Goal: Transaction & Acquisition: Purchase product/service

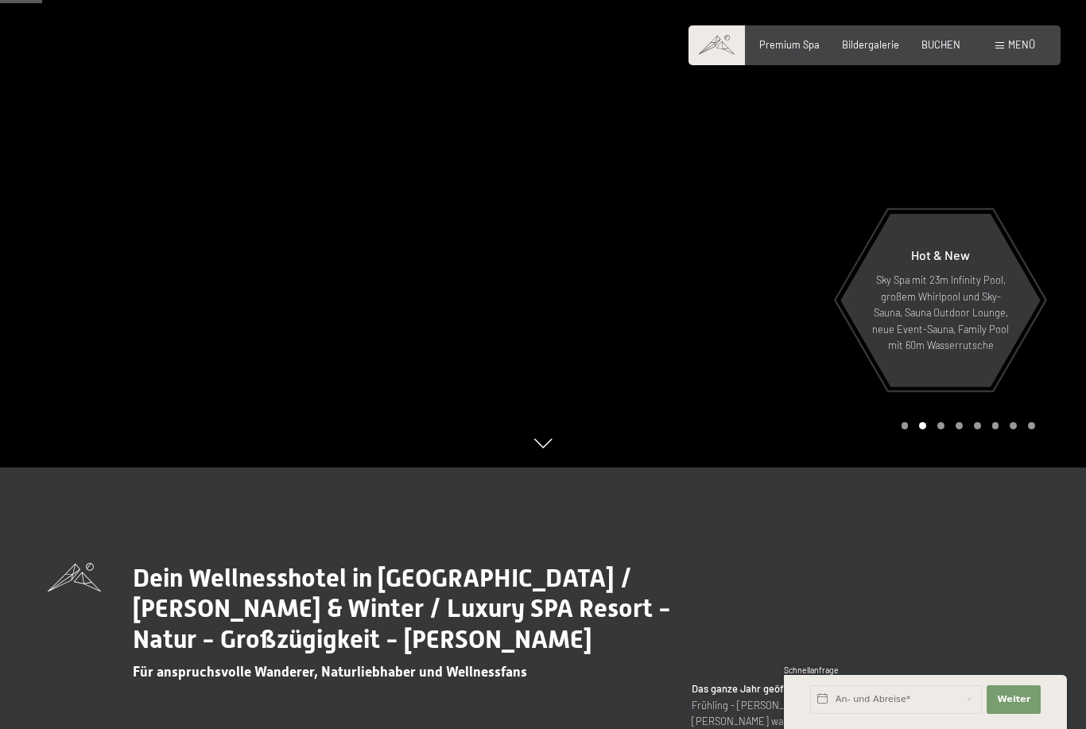
scroll to position [263, 0]
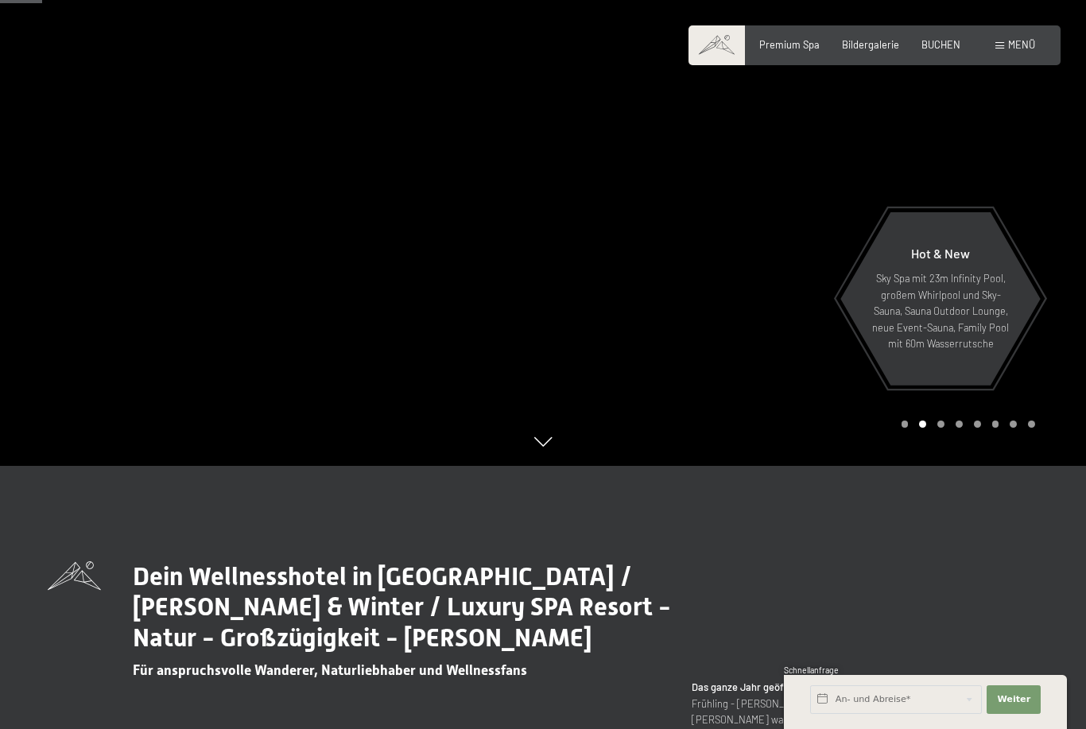
click at [548, 466] on div at bounding box center [814, 101] width 543 height 729
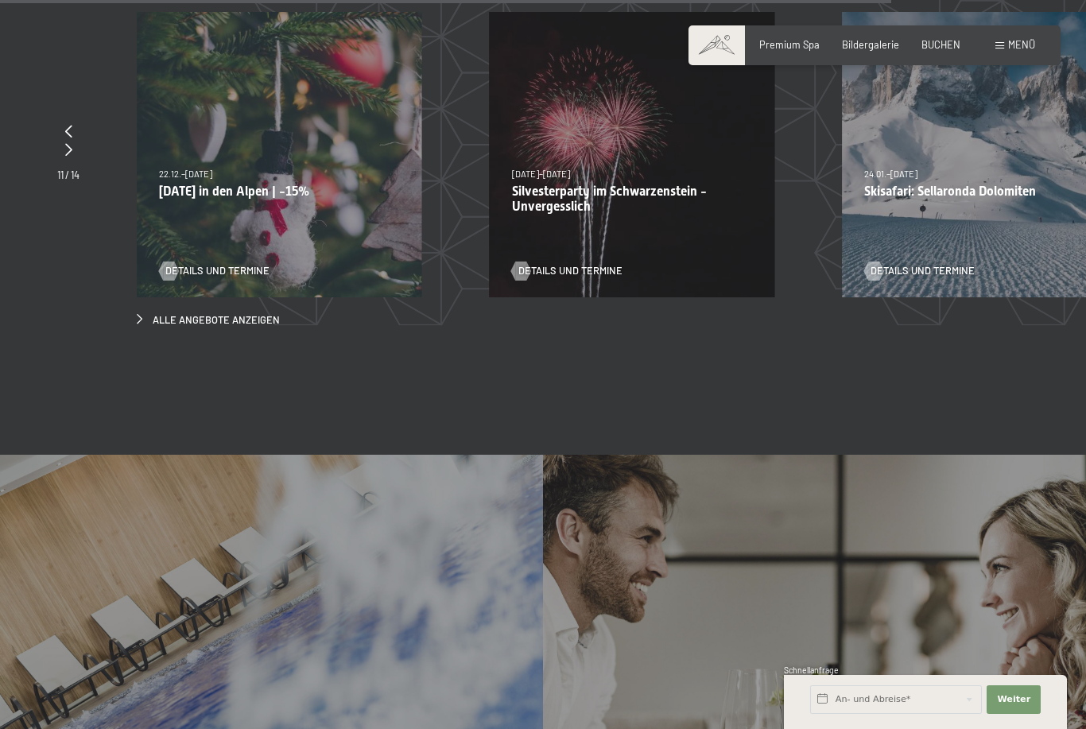
scroll to position [4966, 0]
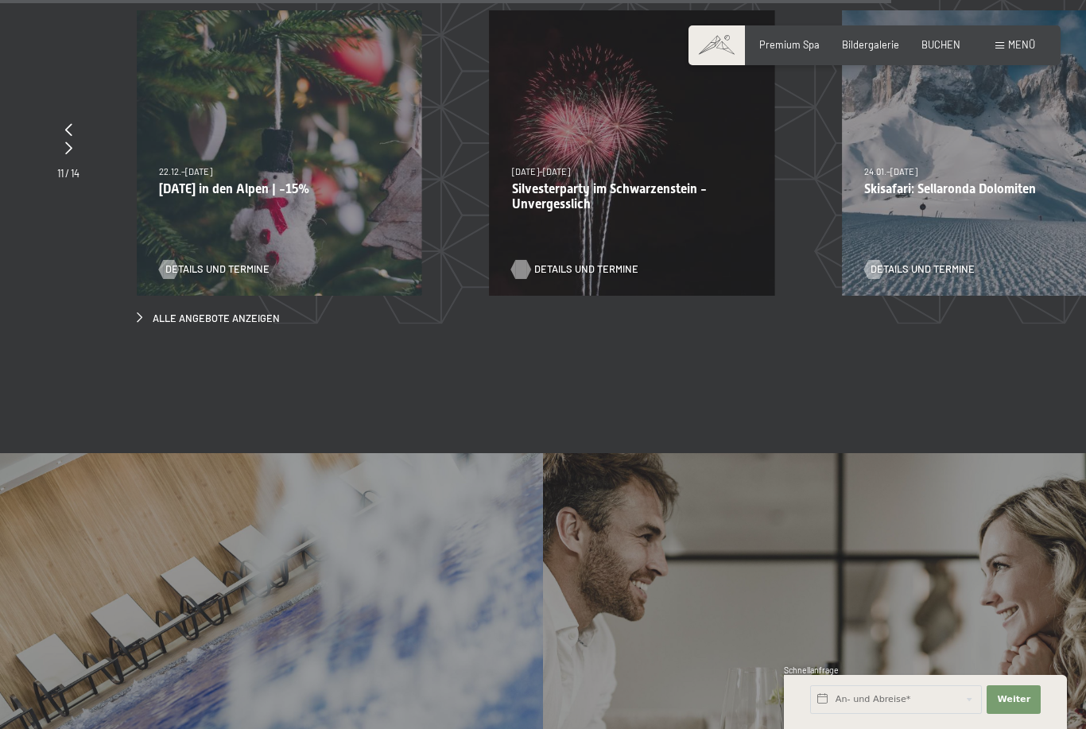
click at [583, 262] on span "Details und Termine" at bounding box center [586, 269] width 104 height 14
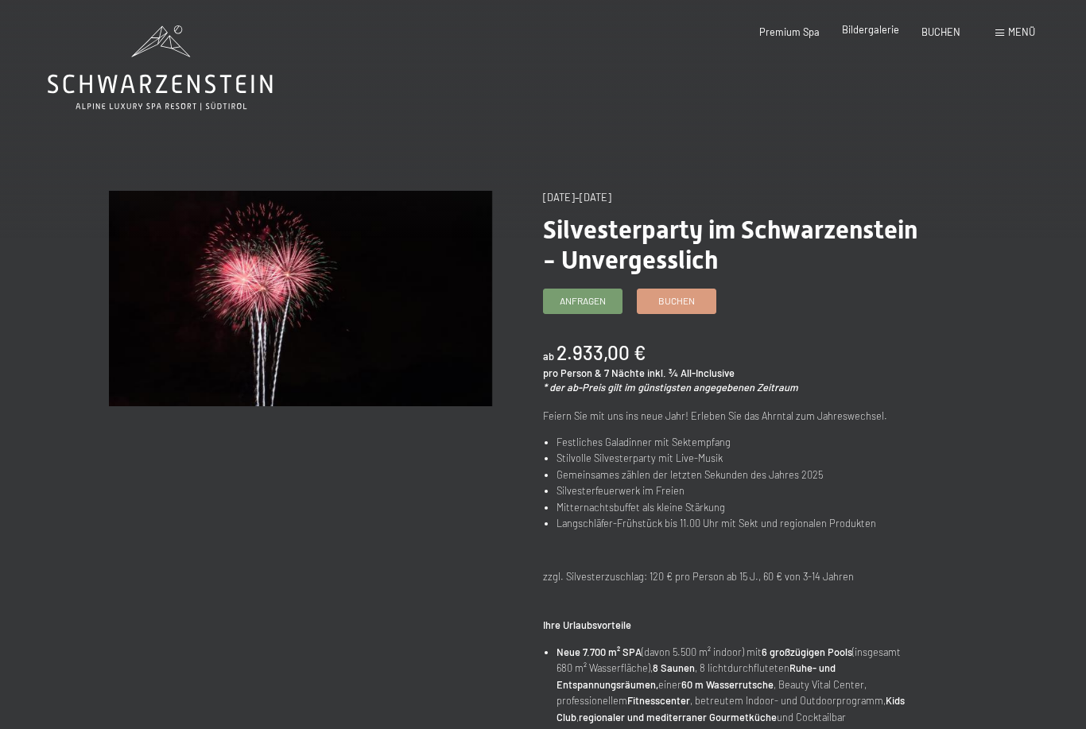
click at [876, 31] on span "Bildergalerie" at bounding box center [870, 29] width 57 height 13
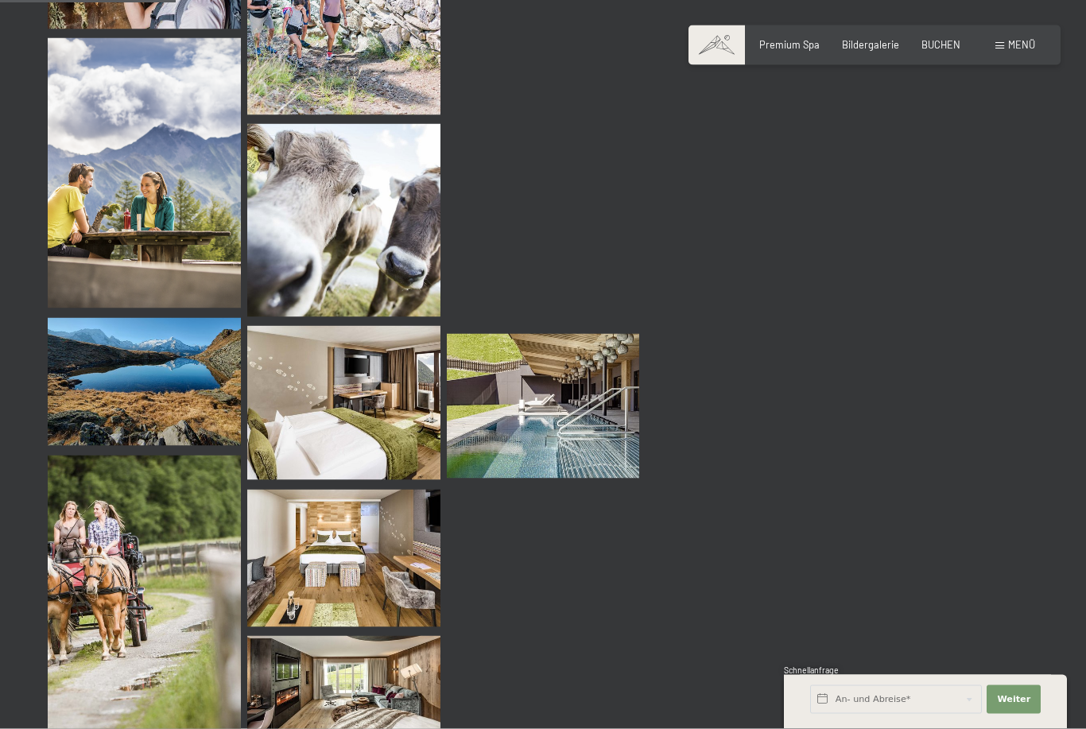
scroll to position [2519, 0]
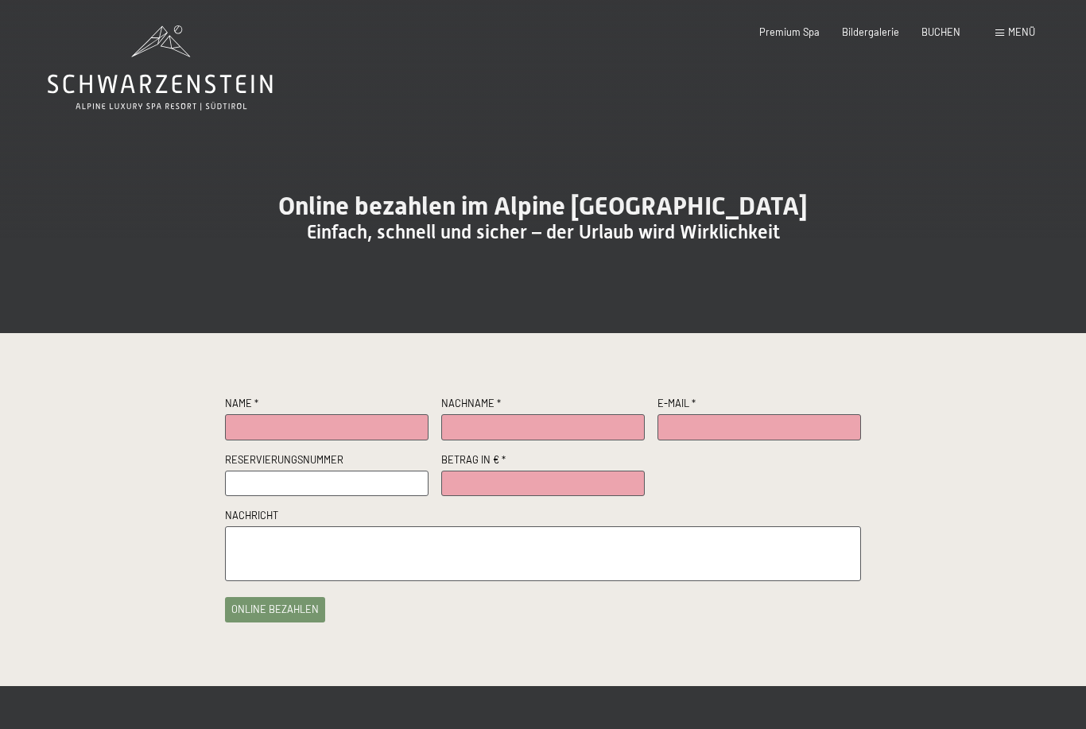
click at [320, 440] on input "text" at bounding box center [326, 427] width 203 height 26
click at [507, 440] on input "text" at bounding box center [542, 427] width 203 height 26
click at [281, 440] on input "Zygan" at bounding box center [326, 427] width 203 height 26
type input "Z"
type input "Andreas"
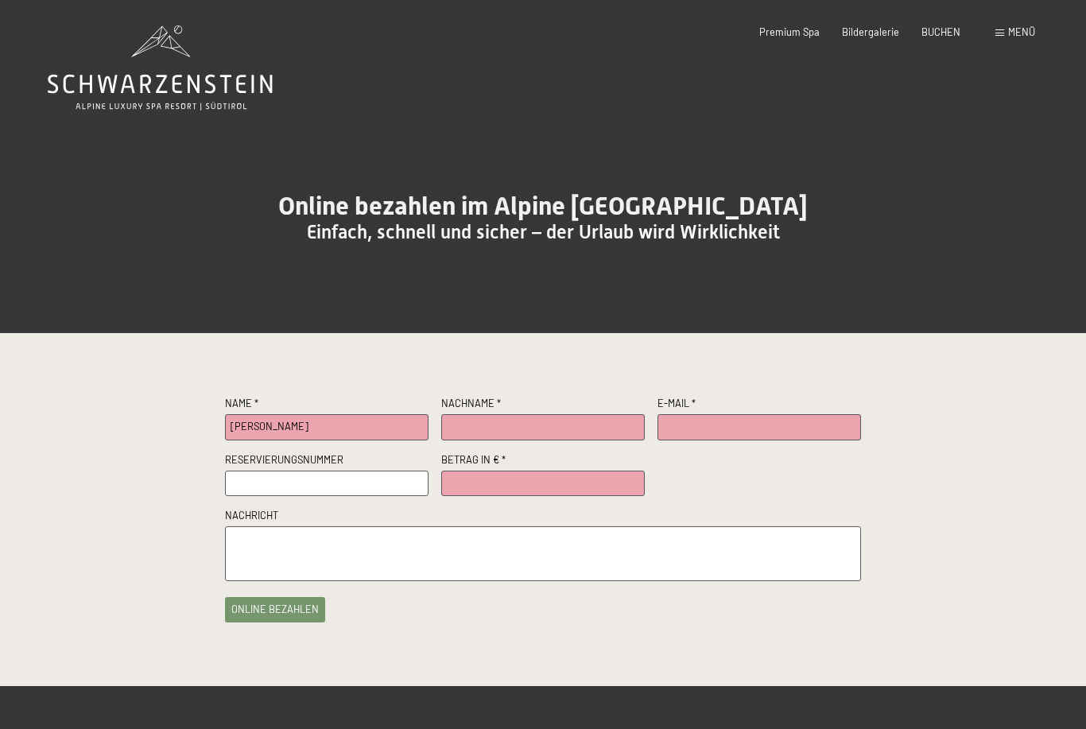
click at [482, 440] on input "text" at bounding box center [542, 427] width 203 height 26
type input "Zygan"
click at [688, 440] on input "text" at bounding box center [758, 427] width 203 height 26
type input "[PERSON_NAME][EMAIL_ADDRESS][DOMAIN_NAME]"
click at [326, 497] on input "text" at bounding box center [326, 484] width 203 height 26
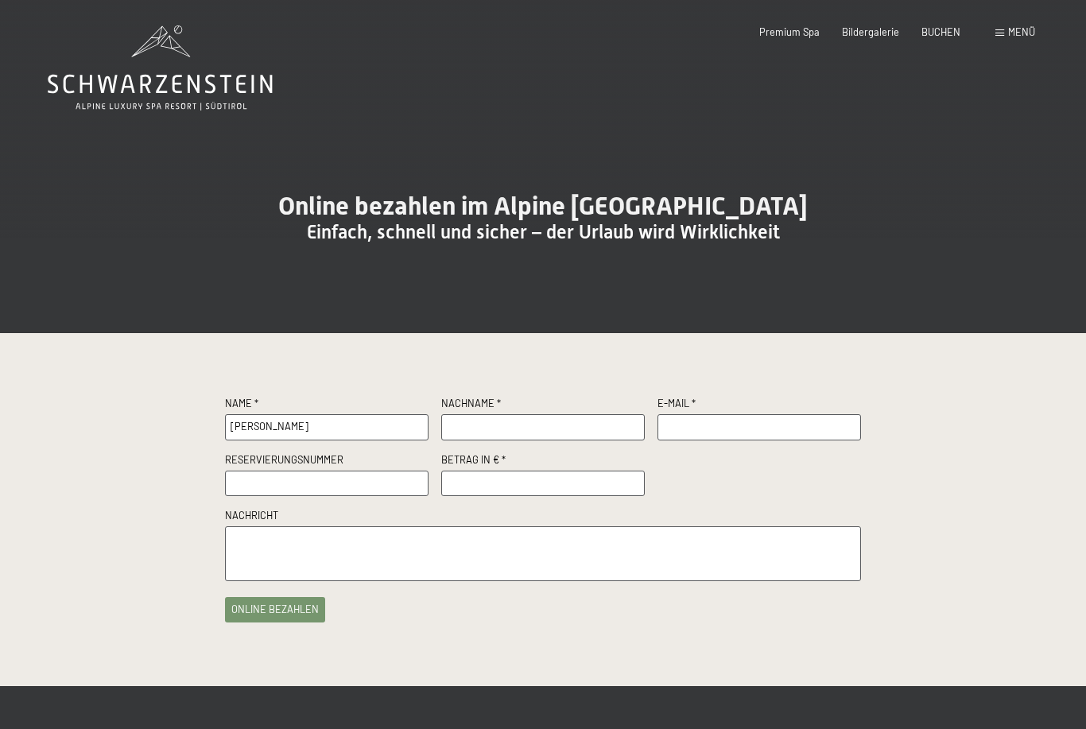
type input "Andreas"
click at [482, 440] on input "text" at bounding box center [542, 427] width 203 height 26
type input "Zygan"
click at [686, 440] on input "text" at bounding box center [758, 427] width 203 height 26
type input "martina.zygan@t-online.de"
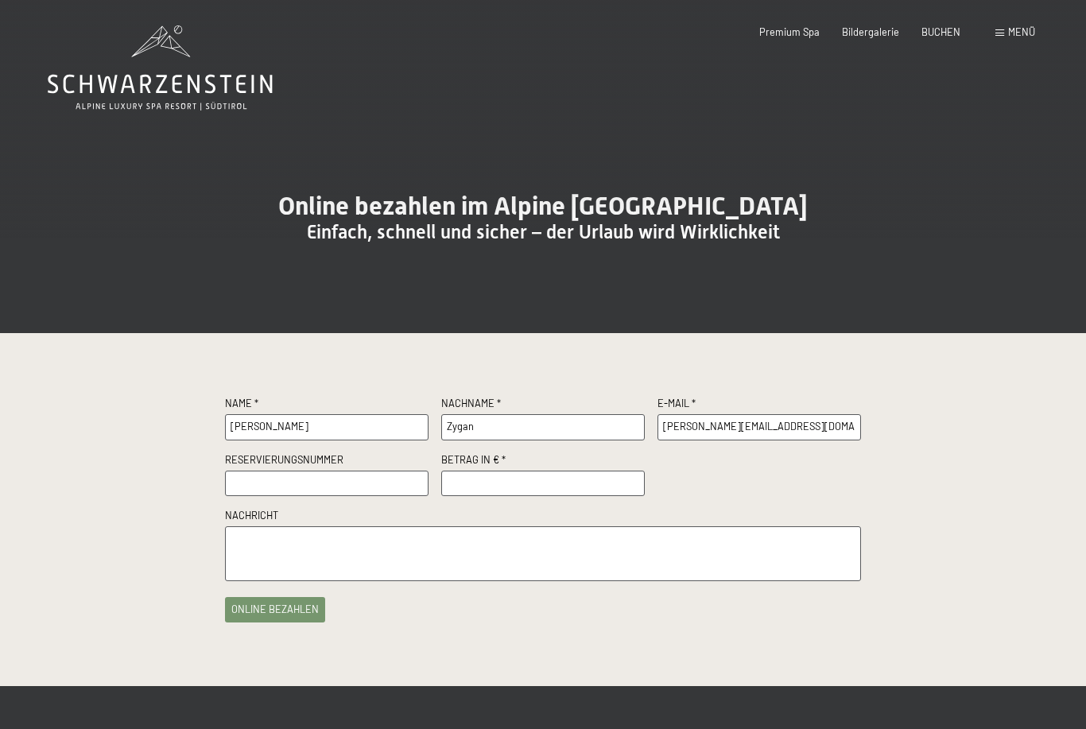
click at [309, 497] on input "text" at bounding box center [326, 484] width 203 height 26
type input "R86987"
click at [484, 497] on input "number" at bounding box center [542, 484] width 203 height 26
type input "500"
click at [313, 572] on textarea at bounding box center [543, 553] width 636 height 55
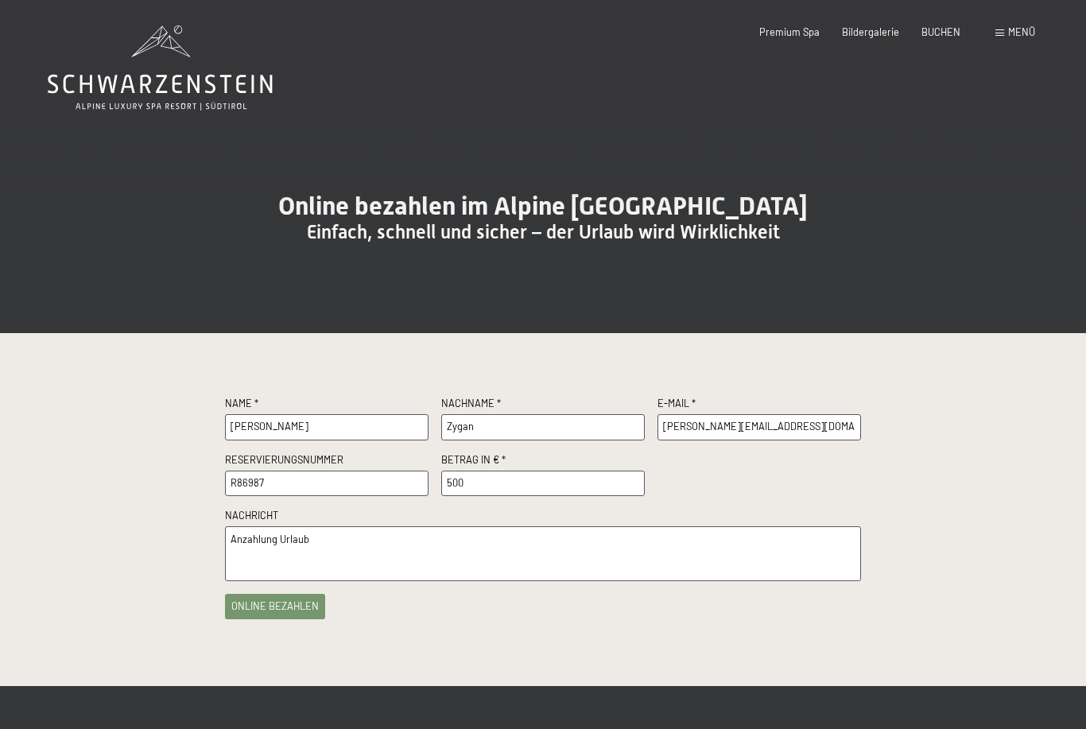
type textarea "Anzahlung Urlaub"
click at [280, 619] on button "online bezahlen" at bounding box center [275, 606] width 100 height 25
